Goal: Task Accomplishment & Management: Use online tool/utility

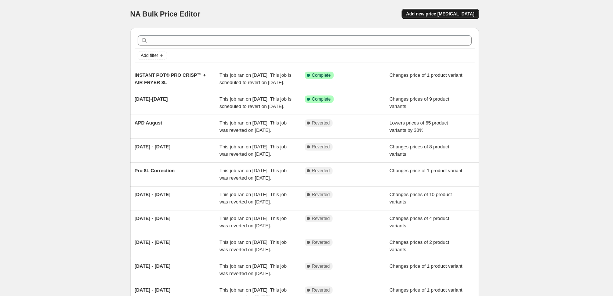
click at [475, 9] on div "NA Bulk Price Editor. This page is ready NA Bulk Price Editor Add new price [ME…" at bounding box center [304, 14] width 349 height 28
click at [464, 10] on button "Add new price [MEDICAL_DATA]" at bounding box center [440, 14] width 77 height 10
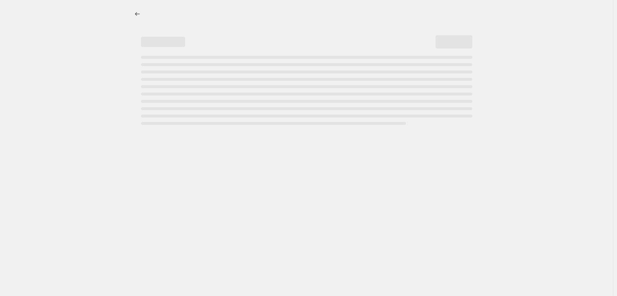
select select "percentage"
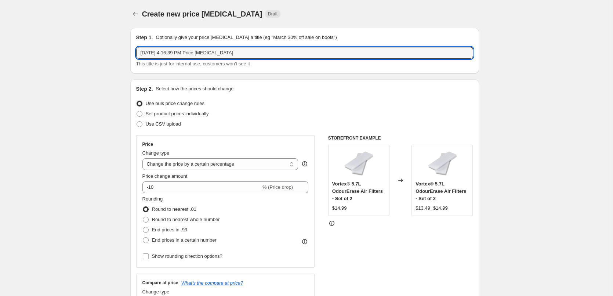
drag, startPoint x: 255, startPoint y: 50, endPoint x: 108, endPoint y: 45, distance: 147.7
type input "[DATE] - [DATE]"
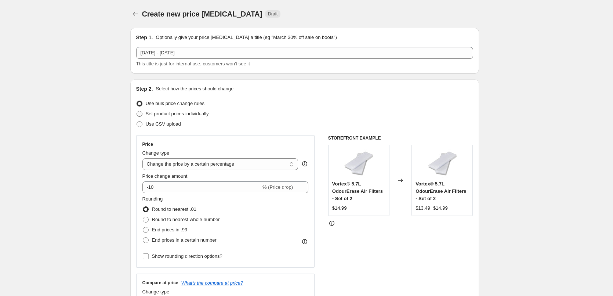
click at [207, 116] on span "Set product prices individually" at bounding box center [177, 114] width 63 height 6
click at [137, 111] on input "Set product prices individually" at bounding box center [137, 111] width 0 height 0
radio input "true"
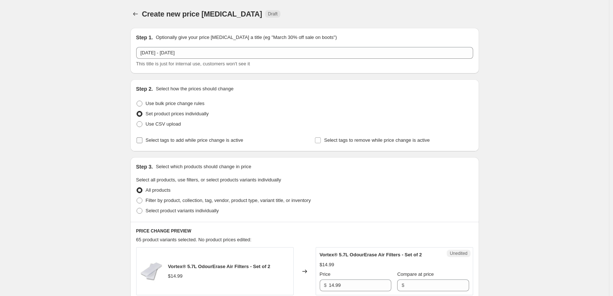
click at [202, 140] on span "Select tags to add while price change is active" at bounding box center [195, 140] width 98 height 6
click at [143, 140] on input "Select tags to add while price change is active" at bounding box center [140, 140] width 6 height 6
checkbox input "true"
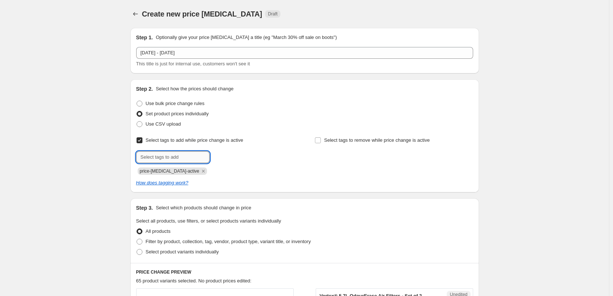
click at [163, 154] on input "text" at bounding box center [172, 157] width 73 height 12
type input "sale"
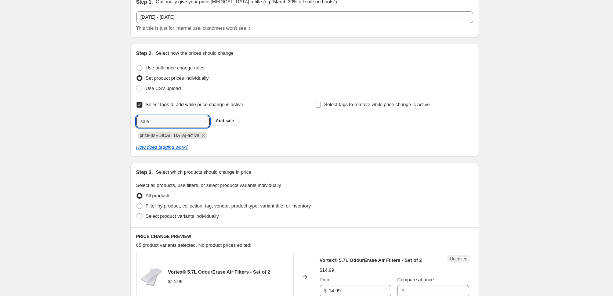
scroll to position [110, 0]
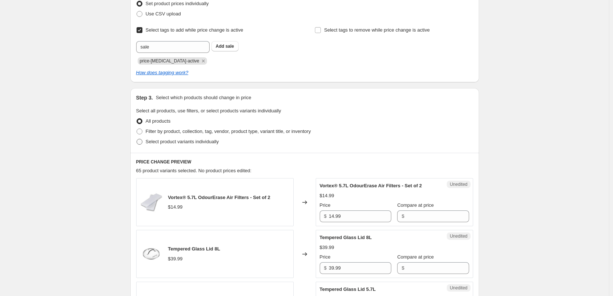
click at [217, 144] on span "Select product variants individually" at bounding box center [182, 141] width 73 height 7
click at [137, 139] on input "Select product variants individually" at bounding box center [137, 139] width 0 height 0
radio input "true"
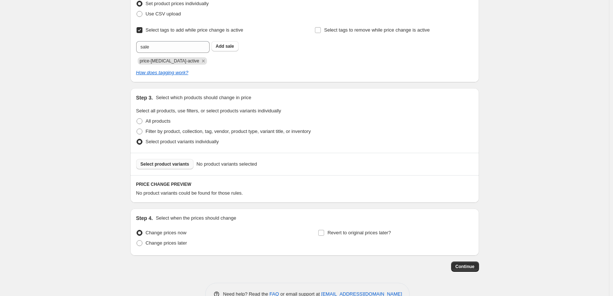
click at [171, 168] on button "Select product variants" at bounding box center [165, 164] width 58 height 10
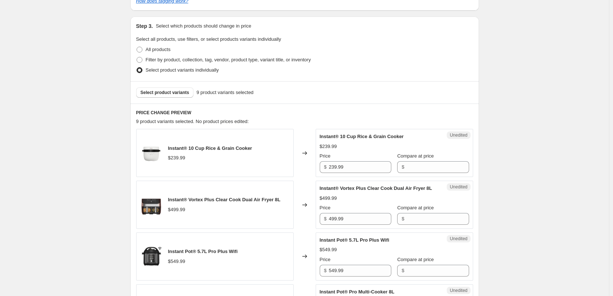
scroll to position [184, 0]
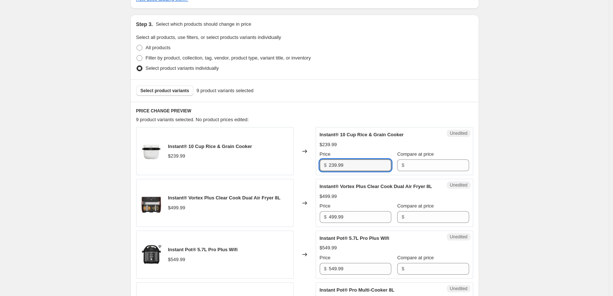
drag, startPoint x: 346, startPoint y: 162, endPoint x: 310, endPoint y: 161, distance: 36.7
click at [310, 161] on div "Instant® 10 Cup Rice & Grain Cooker $239.99 Changed to Unedited Instant® 10 Cup…" at bounding box center [304, 151] width 337 height 48
click at [419, 162] on input "Compare at price" at bounding box center [438, 165] width 62 height 12
paste input "239.99"
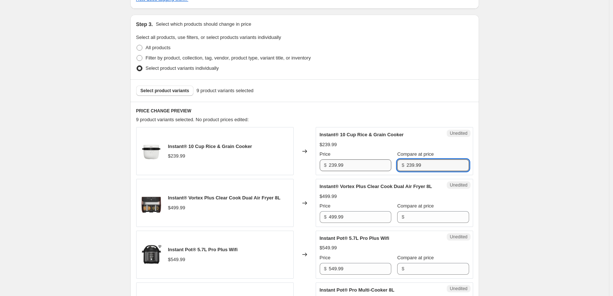
type input "239.99"
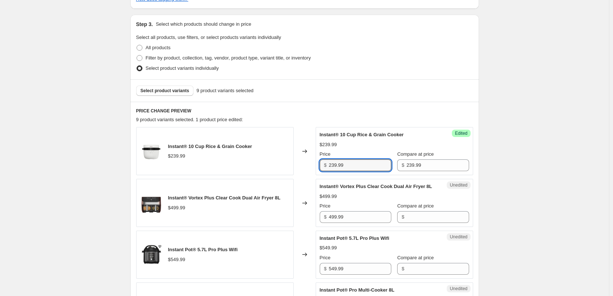
drag, startPoint x: 349, startPoint y: 165, endPoint x: 298, endPoint y: 166, distance: 51.8
click at [300, 166] on div "Instant® 10 Cup Rice & Grain Cooker $239.99 Changed to Success Edited Instant® …" at bounding box center [304, 151] width 337 height 48
type input "159"
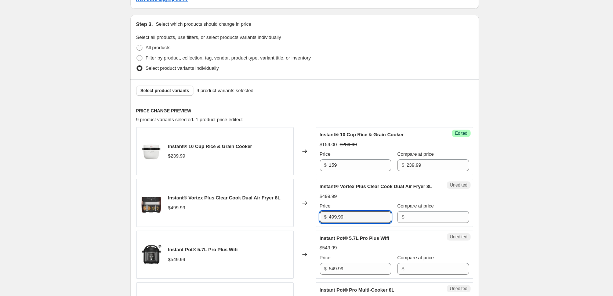
drag, startPoint x: 350, startPoint y: 218, endPoint x: 302, endPoint y: 219, distance: 47.8
click at [302, 219] on div "Instant® Vortex Plus Clear Cook Dual Air Fryer 8L $499.99 Changed to Unedited I…" at bounding box center [304, 203] width 337 height 48
click at [430, 222] on input "Compare at price" at bounding box center [438, 217] width 62 height 12
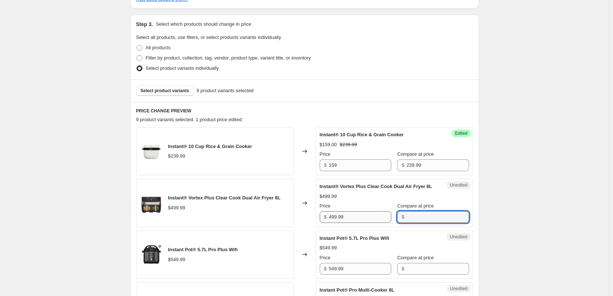
paste input "499.99"
type input "499.99"
drag, startPoint x: 347, startPoint y: 223, endPoint x: 318, endPoint y: 226, distance: 29.1
click at [318, 226] on div "Unedited Instant® Vortex Plus Clear Cook Dual Air Fryer 8L $499.99 Price $ 499.…" at bounding box center [395, 203] width 158 height 48
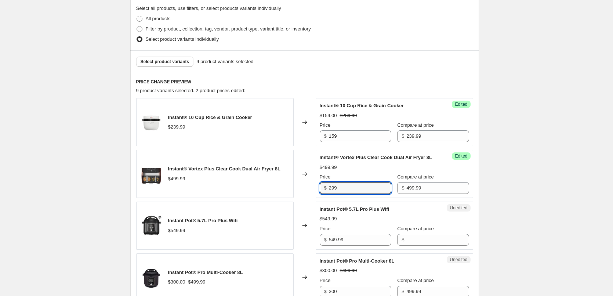
scroll to position [257, 0]
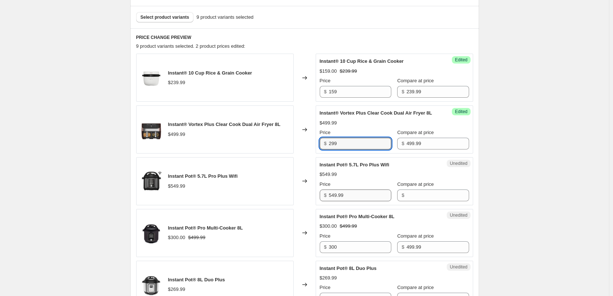
type input "299"
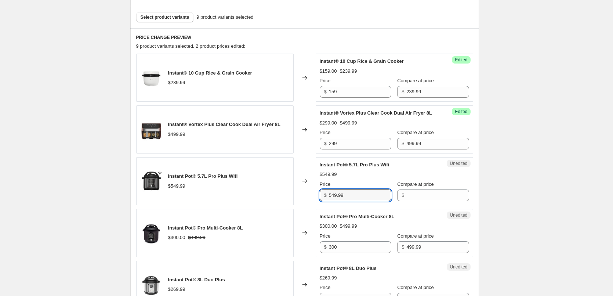
drag, startPoint x: 335, startPoint y: 202, endPoint x: 317, endPoint y: 202, distance: 18.0
click at [317, 202] on div "Instant Pot® 5.7L Pro Plus Wifi $549.99 Changed to Unedited Instant Pot® 5.7L P…" at bounding box center [304, 181] width 337 height 48
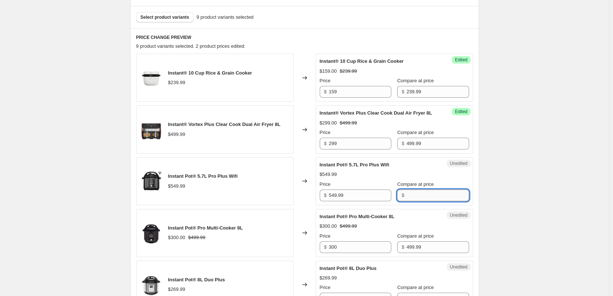
click at [416, 201] on input "Compare at price" at bounding box center [438, 196] width 62 height 12
paste input "549.99"
type input "549.99"
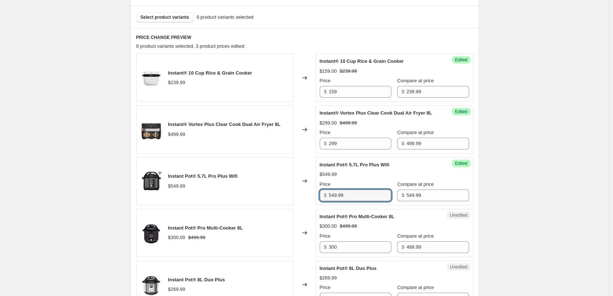
drag, startPoint x: 357, startPoint y: 202, endPoint x: 281, endPoint y: 201, distance: 75.7
click at [290, 202] on div "Instant Pot® 5.7L Pro Plus Wifi $549.99 Changed to Success Edited Instant Pot® …" at bounding box center [304, 181] width 337 height 48
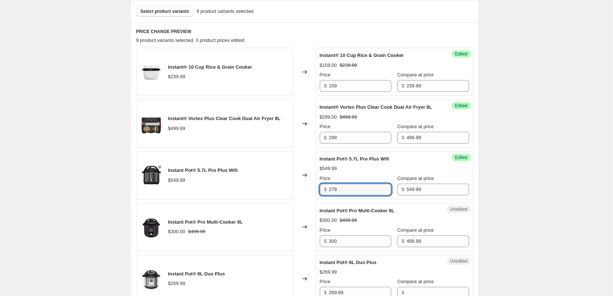
scroll to position [331, 0]
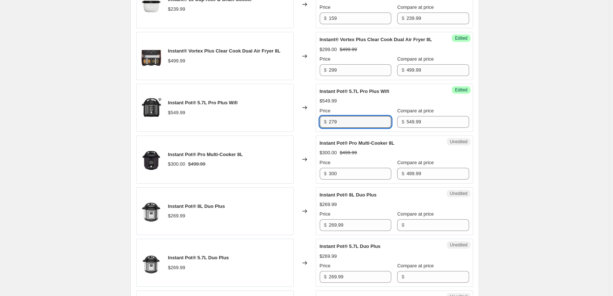
type input "279"
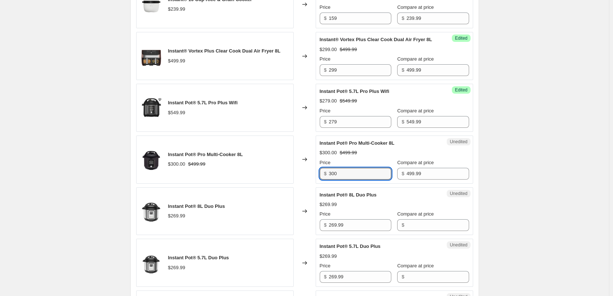
drag, startPoint x: 355, startPoint y: 181, endPoint x: 290, endPoint y: 183, distance: 65.0
click at [292, 183] on div "Instant Pot® Pro Multi-Cooker 8L $300.00 $499.99 Changed to Unedited Instant Po…" at bounding box center [304, 160] width 337 height 48
type input "299"
click at [424, 208] on div "$269.99" at bounding box center [394, 204] width 149 height 7
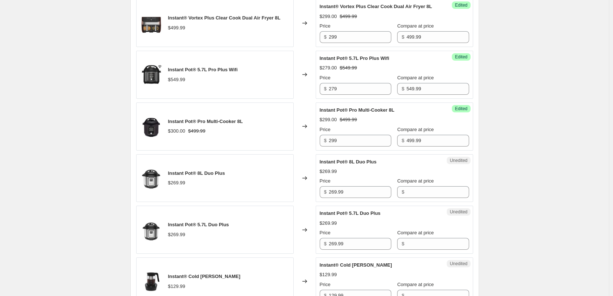
scroll to position [404, 0]
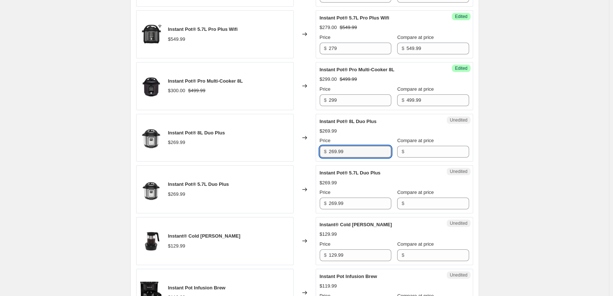
drag, startPoint x: 354, startPoint y: 157, endPoint x: 296, endPoint y: 157, distance: 58.4
click at [298, 157] on div "Instant Pot® 8L Duo Plus $269.99 Changed to Unedited Instant Pot® 8L Duo Plus $…" at bounding box center [304, 138] width 337 height 48
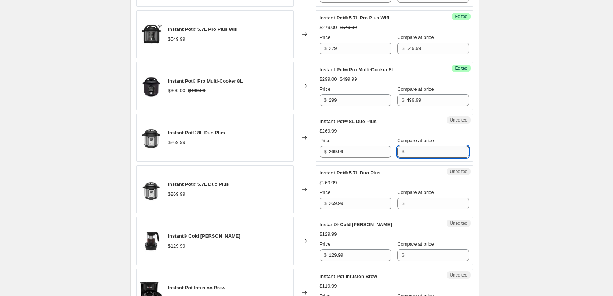
click at [428, 158] on input "Compare at price" at bounding box center [438, 152] width 62 height 12
paste input "269.99"
type input "269.99"
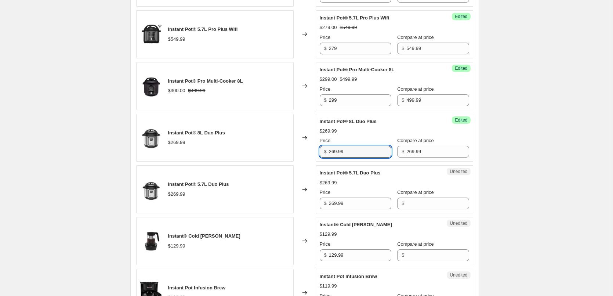
drag, startPoint x: 357, startPoint y: 161, endPoint x: 322, endPoint y: 161, distance: 35.3
click at [322, 158] on div "$ 269.99" at bounding box center [356, 152] width 72 height 12
type input "209"
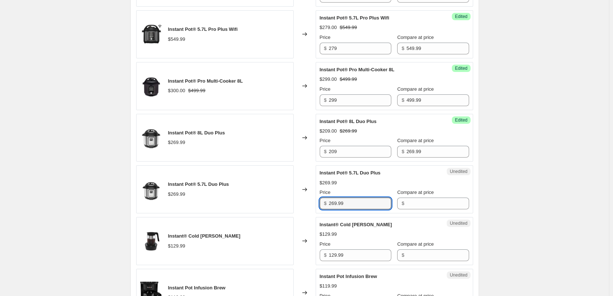
drag, startPoint x: 352, startPoint y: 212, endPoint x: 311, endPoint y: 211, distance: 40.4
click at [312, 211] on div "Instant Pot® 5.7L Duo Plus $269.99 Changed to Unedited Instant Pot® 5.7L Duo Pl…" at bounding box center [304, 189] width 337 height 48
click at [434, 209] on input "Compare at price" at bounding box center [438, 204] width 62 height 12
paste input "269.99"
type input "269.99"
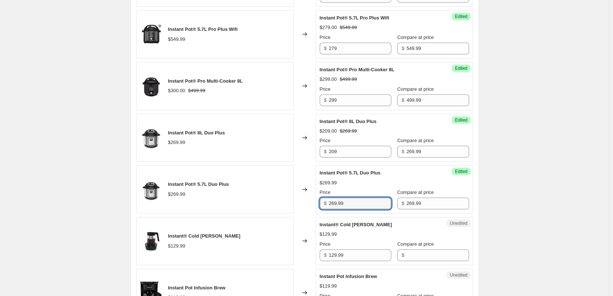
drag, startPoint x: 362, startPoint y: 212, endPoint x: 299, endPoint y: 210, distance: 63.6
click at [307, 210] on div "Instant Pot® 5.7L Duo Plus $269.99 Changed to Success Edited Instant Pot® 5.7L …" at bounding box center [304, 189] width 337 height 48
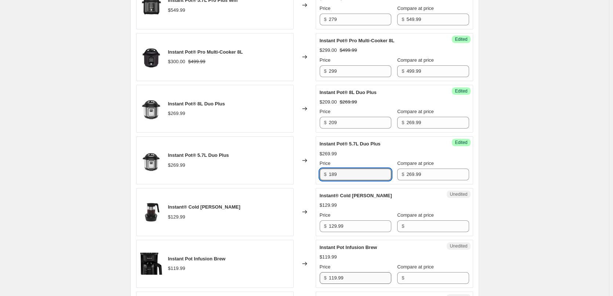
scroll to position [514, 0]
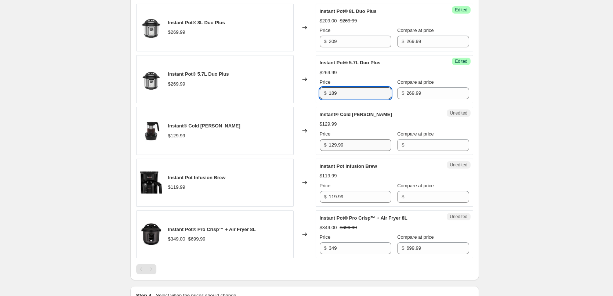
type input "189"
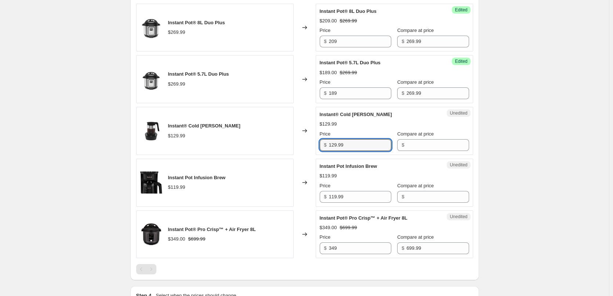
drag, startPoint x: 343, startPoint y: 154, endPoint x: 307, endPoint y: 151, distance: 36.1
click at [309, 151] on div "Instant® Cold [PERSON_NAME] $129.99 Changed to Unedited Instant® Cold [PERSON_N…" at bounding box center [304, 131] width 337 height 48
click at [428, 151] on input "Compare at price" at bounding box center [438, 145] width 62 height 12
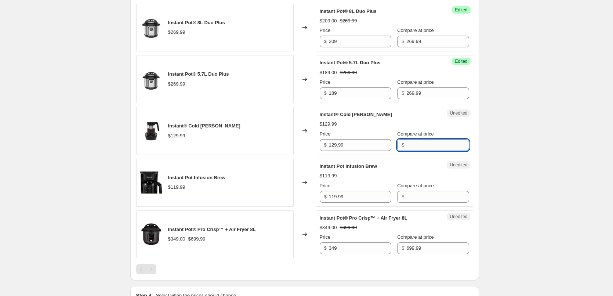
paste input "129.99"
type input "129.99"
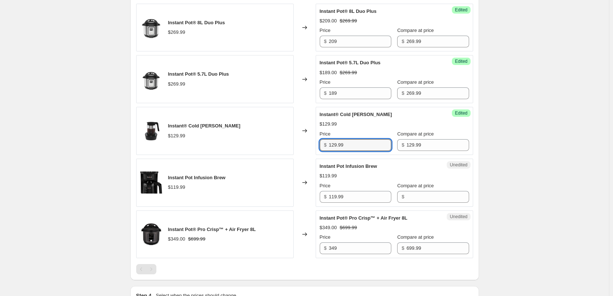
drag, startPoint x: 353, startPoint y: 156, endPoint x: 301, endPoint y: 159, distance: 52.6
click at [301, 155] on div "Instant® Cold [PERSON_NAME] $129.99 Changed to Success Edited Instant® Cold [PE…" at bounding box center [304, 131] width 337 height 48
type input "79"
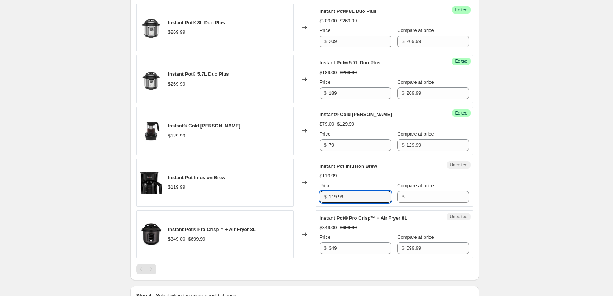
drag, startPoint x: 353, startPoint y: 206, endPoint x: 301, endPoint y: 205, distance: 52.5
click at [302, 205] on div "Instant Pot Infusion Brew $119.99 Changed to Unedited Instant Pot Infusion Brew…" at bounding box center [304, 183] width 337 height 48
click at [413, 203] on input "Compare at price" at bounding box center [438, 197] width 62 height 12
paste input "119.99"
type input "119.99"
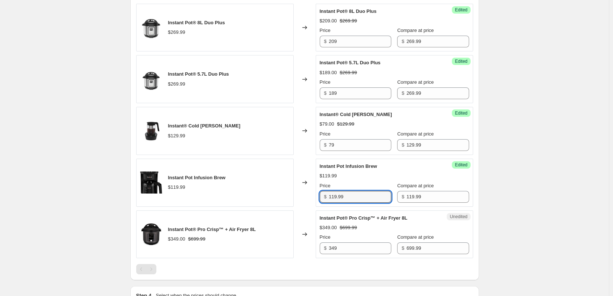
drag, startPoint x: 351, startPoint y: 207, endPoint x: 301, endPoint y: 202, distance: 50.5
click at [305, 203] on div "Instant Pot Infusion Brew $119.99 Changed to Success Edited Instant Pot Infusio…" at bounding box center [304, 183] width 337 height 48
type input "79"
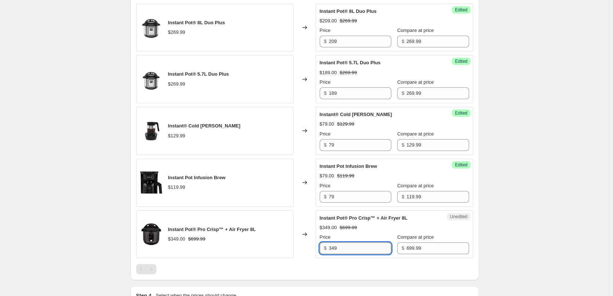
drag, startPoint x: 343, startPoint y: 256, endPoint x: 335, endPoint y: 256, distance: 8.5
click at [335, 254] on input "349" at bounding box center [360, 248] width 62 height 12
type input "350"
click at [288, 269] on div "Instant® 10 Cup Rice & Grain Cooker $239.99 Changed to Success Edited Instant® …" at bounding box center [304, 36] width 337 height 478
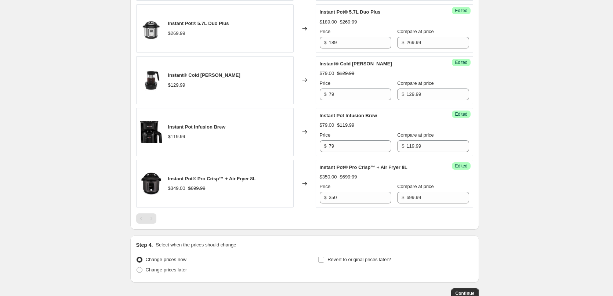
scroll to position [620, 0]
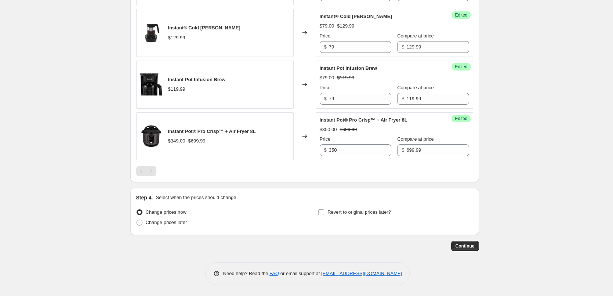
click at [175, 219] on span "Change prices later" at bounding box center [167, 222] width 42 height 7
click at [137, 220] on input "Change prices later" at bounding box center [137, 220] width 0 height 0
radio input "true"
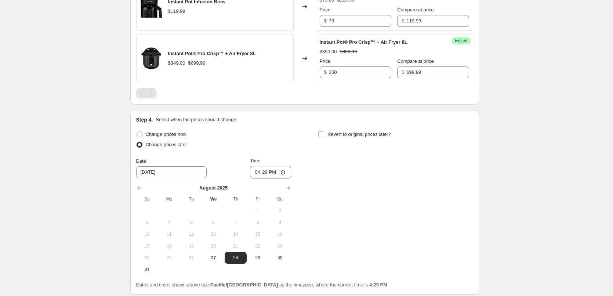
scroll to position [693, 0]
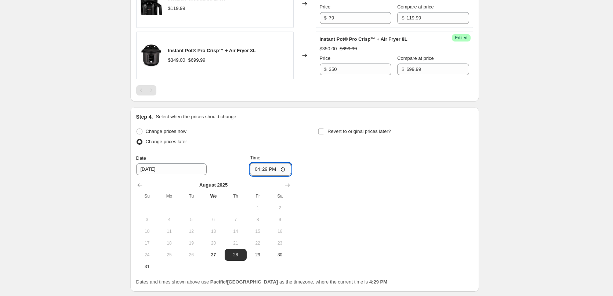
click at [260, 175] on input "16:29" at bounding box center [270, 169] width 41 height 12
type input "00:05"
click at [328, 137] on label "Revert to original prices later?" at bounding box center [354, 131] width 73 height 10
click at [324, 134] on input "Revert to original prices later?" at bounding box center [321, 132] width 6 height 6
checkbox input "true"
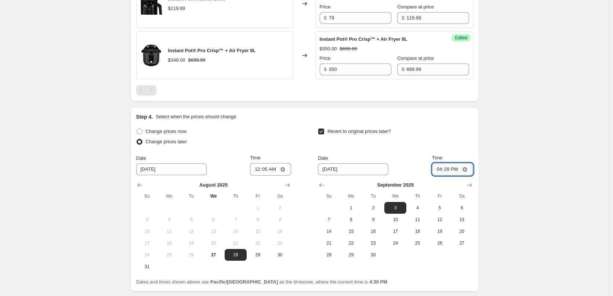
click at [445, 176] on input "16:29" at bounding box center [452, 169] width 41 height 12
type input "23:55"
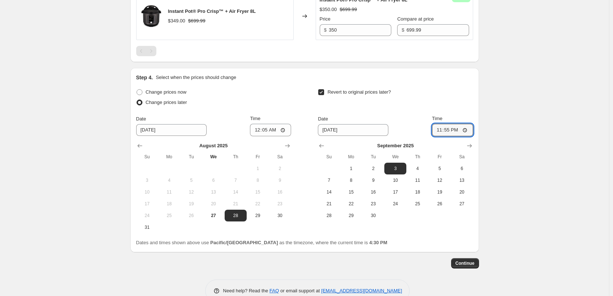
scroll to position [757, 0]
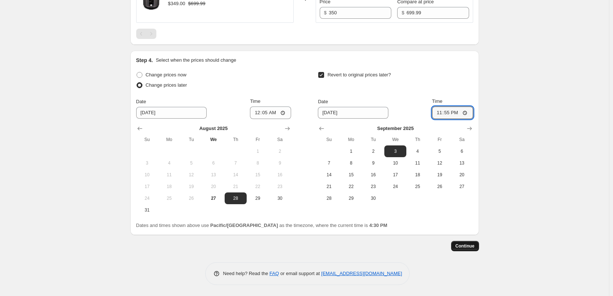
click at [479, 248] on button "Continue" at bounding box center [465, 246] width 28 height 10
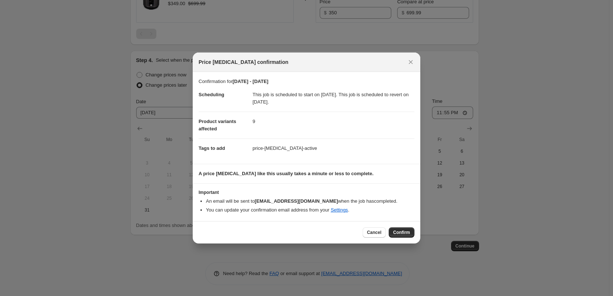
click at [398, 231] on span "Confirm" at bounding box center [401, 233] width 17 height 6
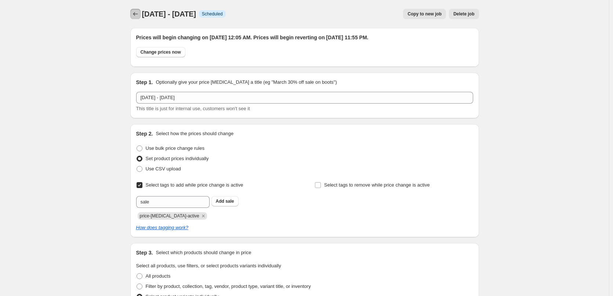
click at [138, 12] on icon "Price change jobs" at bounding box center [135, 13] width 7 height 7
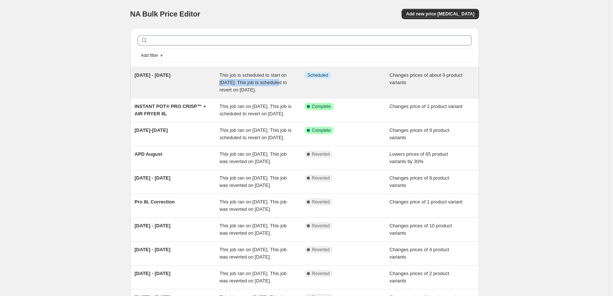
drag, startPoint x: 290, startPoint y: 79, endPoint x: 291, endPoint y: 72, distance: 7.4
click at [291, 72] on div "This job is scheduled to start on [DATE]. This job is scheduled to revert on [D…" at bounding box center [262, 83] width 85 height 22
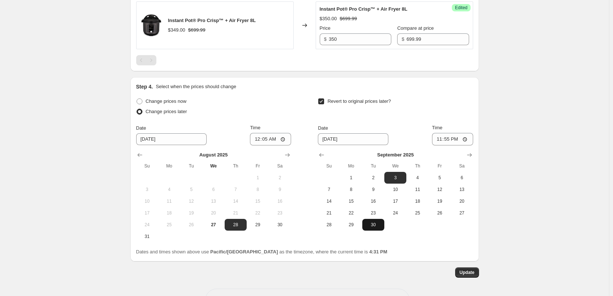
scroll to position [802, 0]
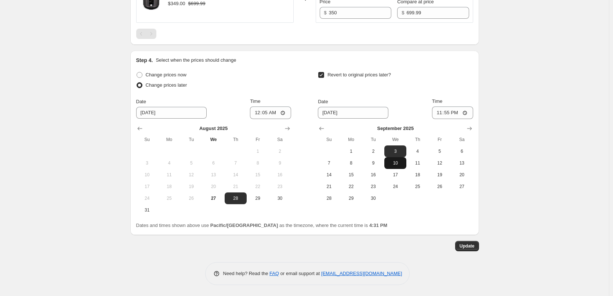
click at [395, 164] on span "10" at bounding box center [396, 163] width 16 height 6
type input "[DATE]"
click at [471, 244] on span "Update" at bounding box center [467, 246] width 15 height 6
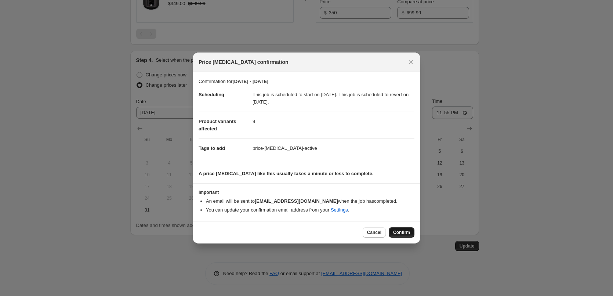
click at [404, 234] on span "Confirm" at bounding box center [401, 233] width 17 height 6
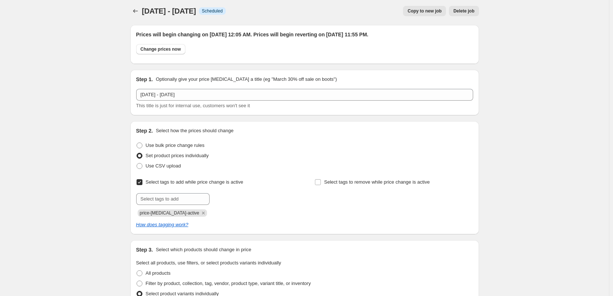
scroll to position [0, 0]
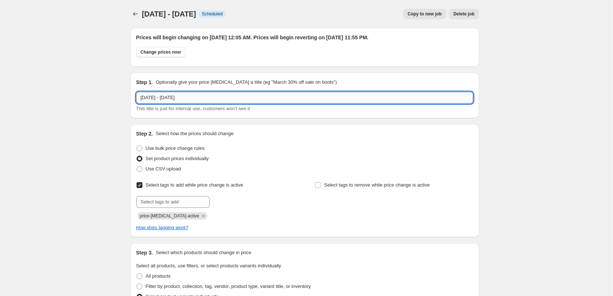
click at [163, 97] on input "[DATE] - [DATE]" at bounding box center [304, 98] width 337 height 12
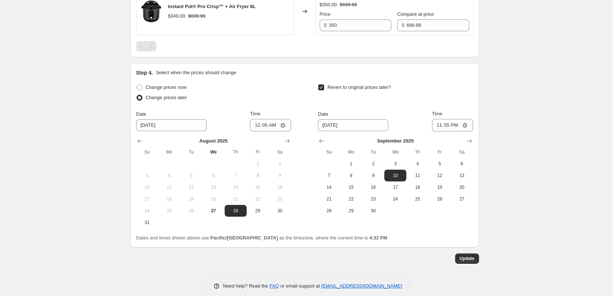
scroll to position [802, 0]
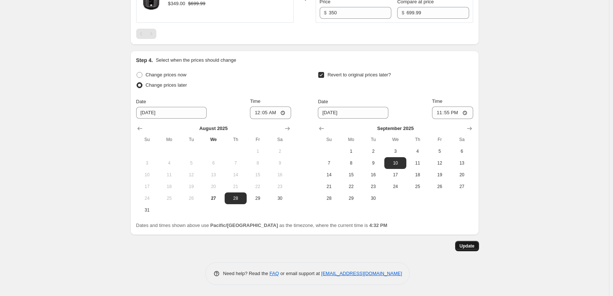
type input "[DATE] - [DATE]"
click at [470, 246] on span "Update" at bounding box center [467, 246] width 15 height 6
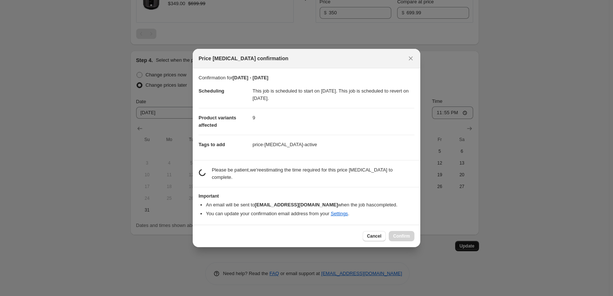
scroll to position [0, 0]
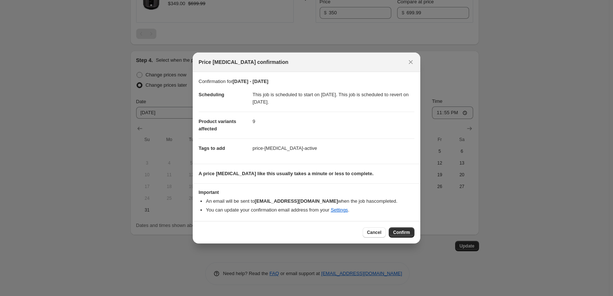
click at [394, 238] on div "Cancel Confirm" at bounding box center [307, 232] width 228 height 22
click at [400, 232] on span "Confirm" at bounding box center [401, 233] width 17 height 6
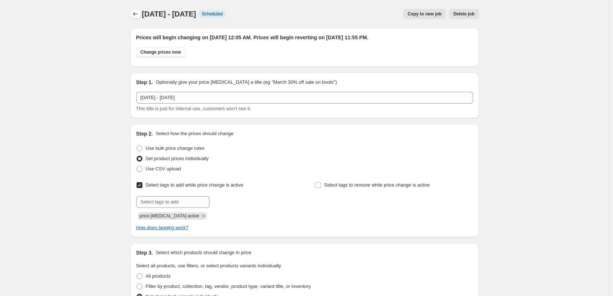
click at [138, 14] on icon "Price change jobs" at bounding box center [135, 13] width 7 height 7
